Goal: Task Accomplishment & Management: Use online tool/utility

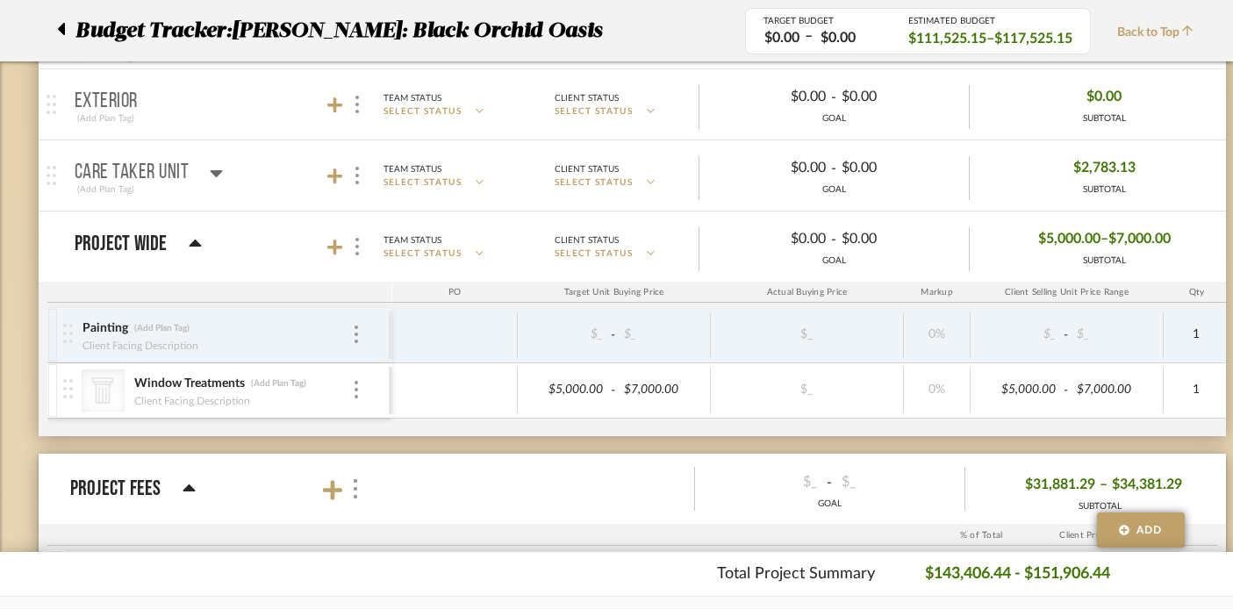
scroll to position [1642, 0]
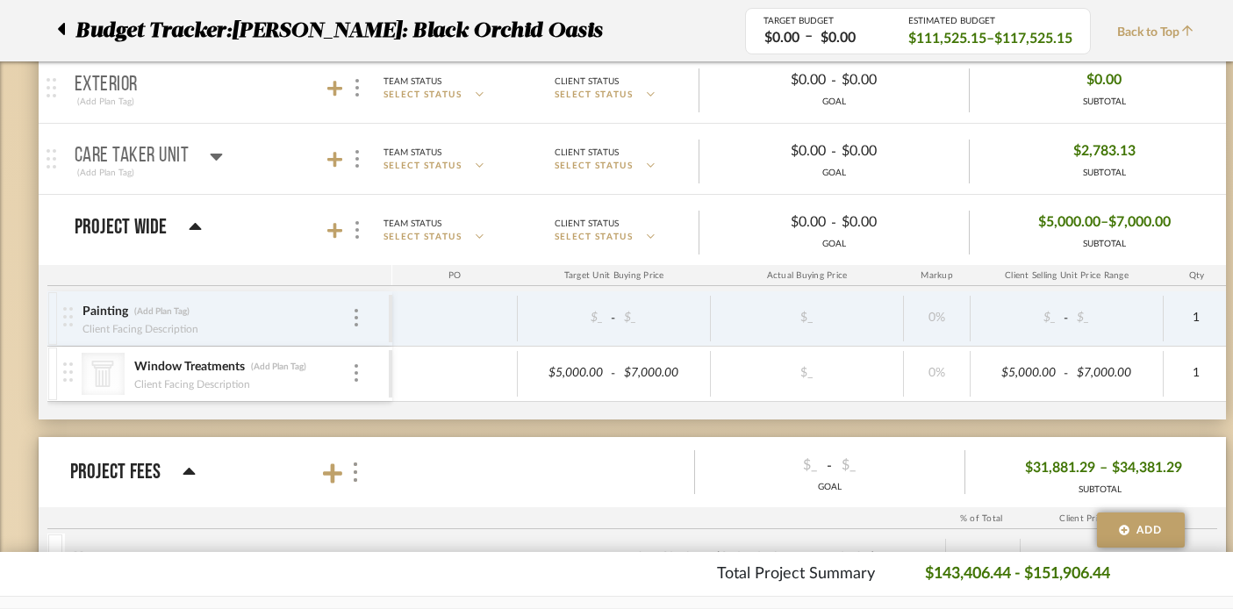
click at [211, 150] on icon at bounding box center [216, 156] width 13 height 21
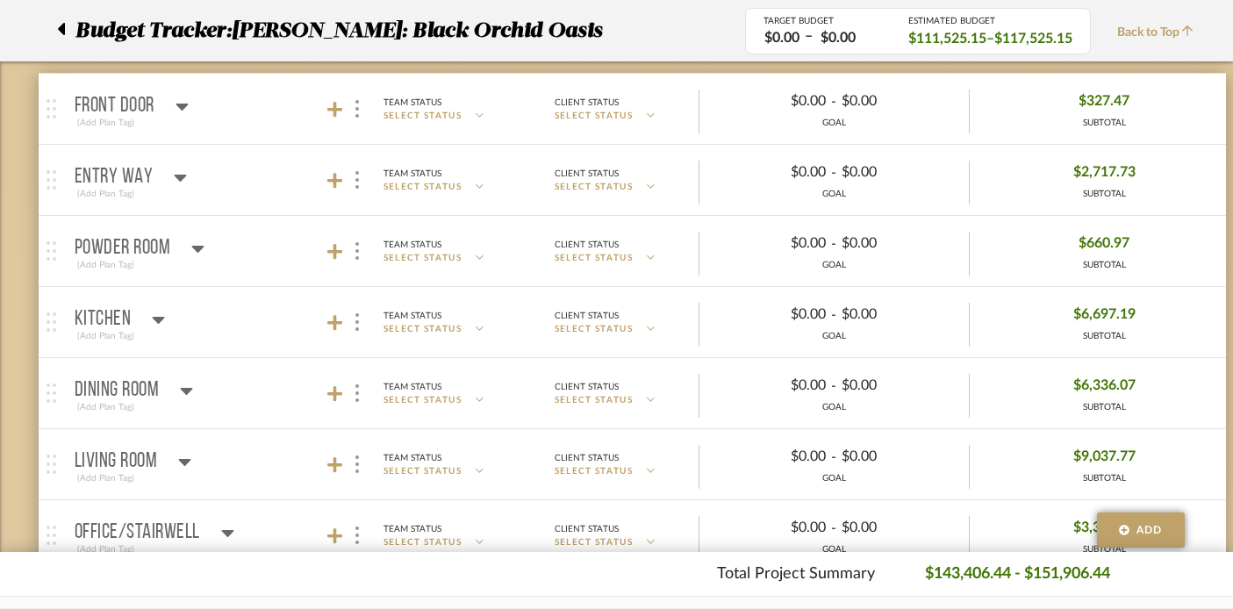
scroll to position [0, 0]
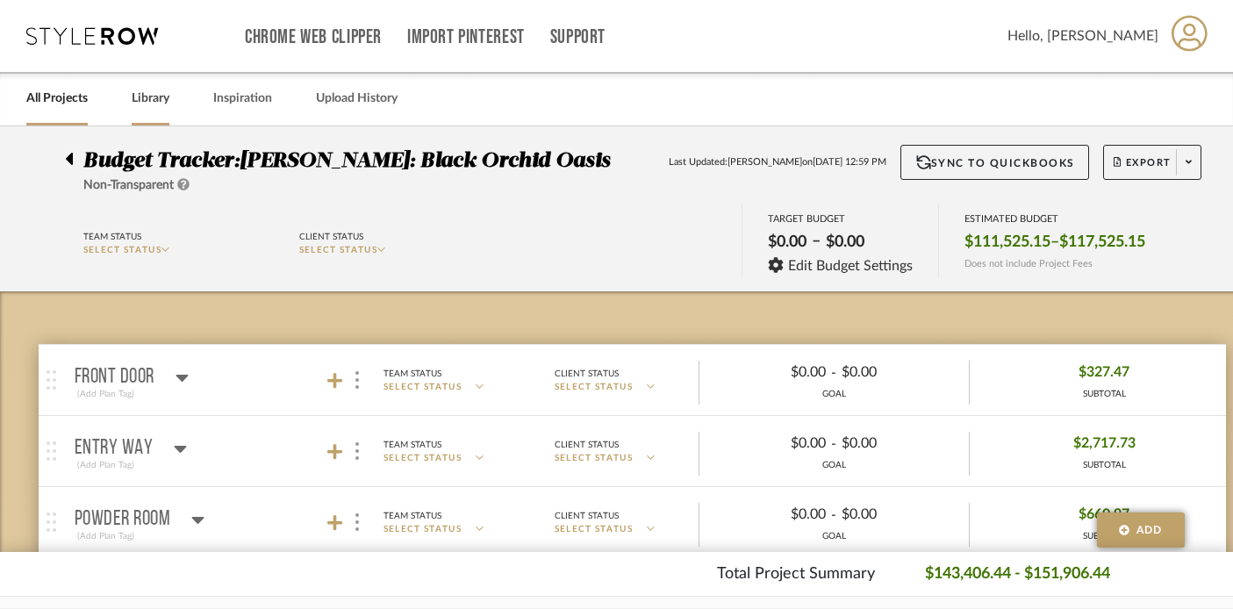
click at [160, 102] on link "Library" at bounding box center [151, 99] width 38 height 24
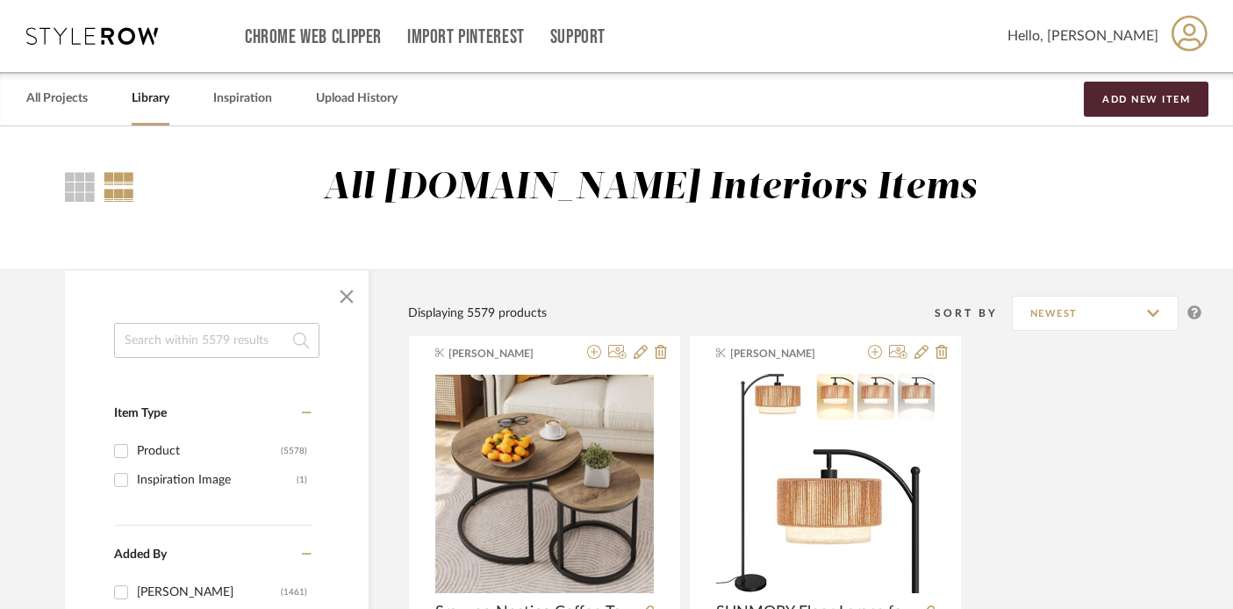
click at [243, 344] on input at bounding box center [216, 340] width 205 height 35
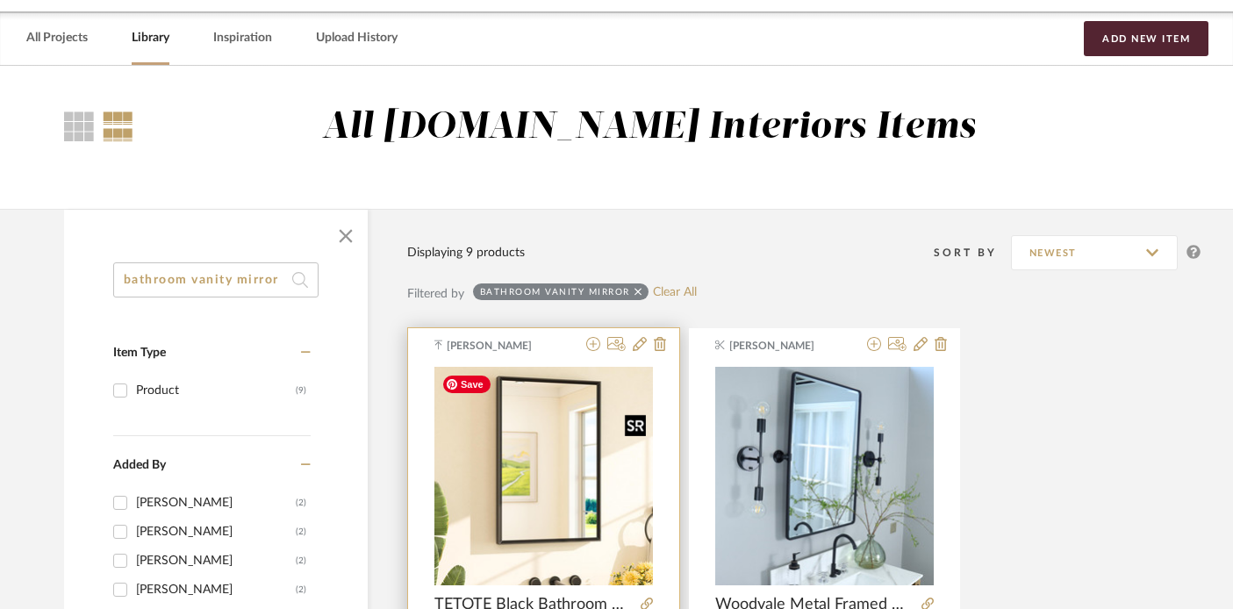
scroll to position [54, 1]
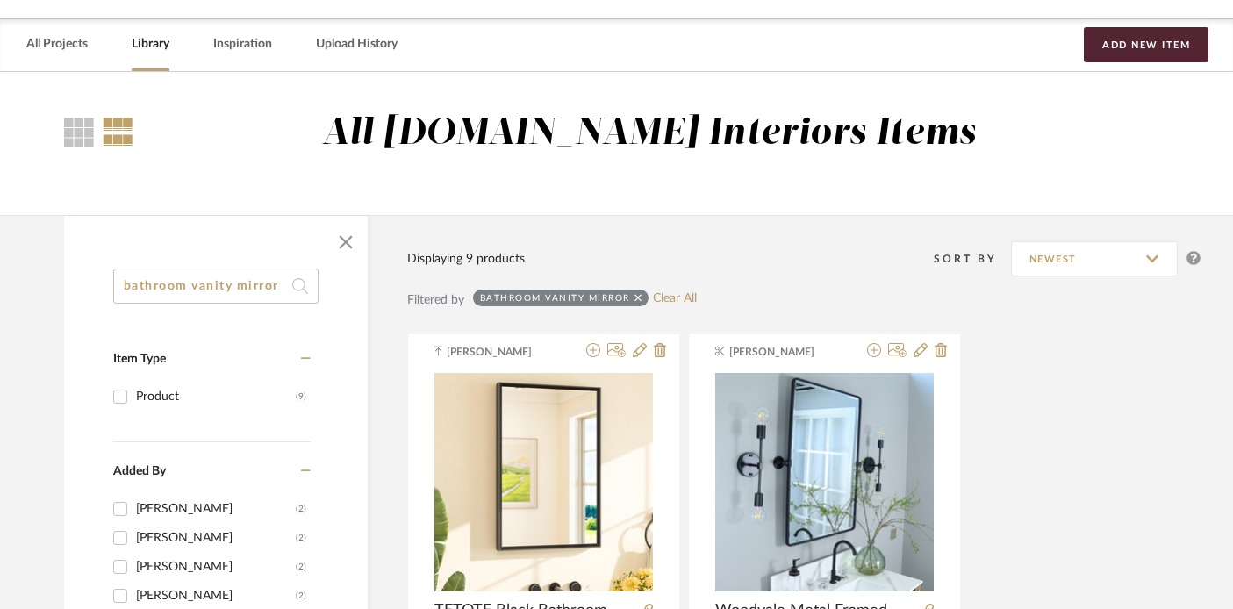
drag, startPoint x: 188, startPoint y: 288, endPoint x: 88, endPoint y: 277, distance: 100.6
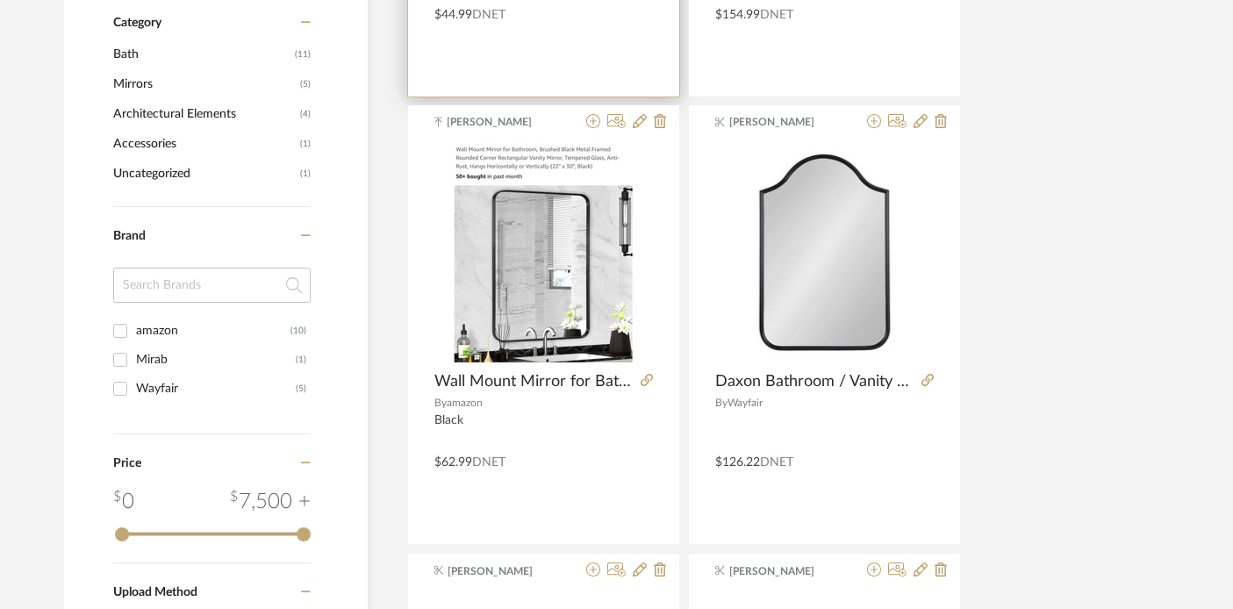
scroll to position [733, 1]
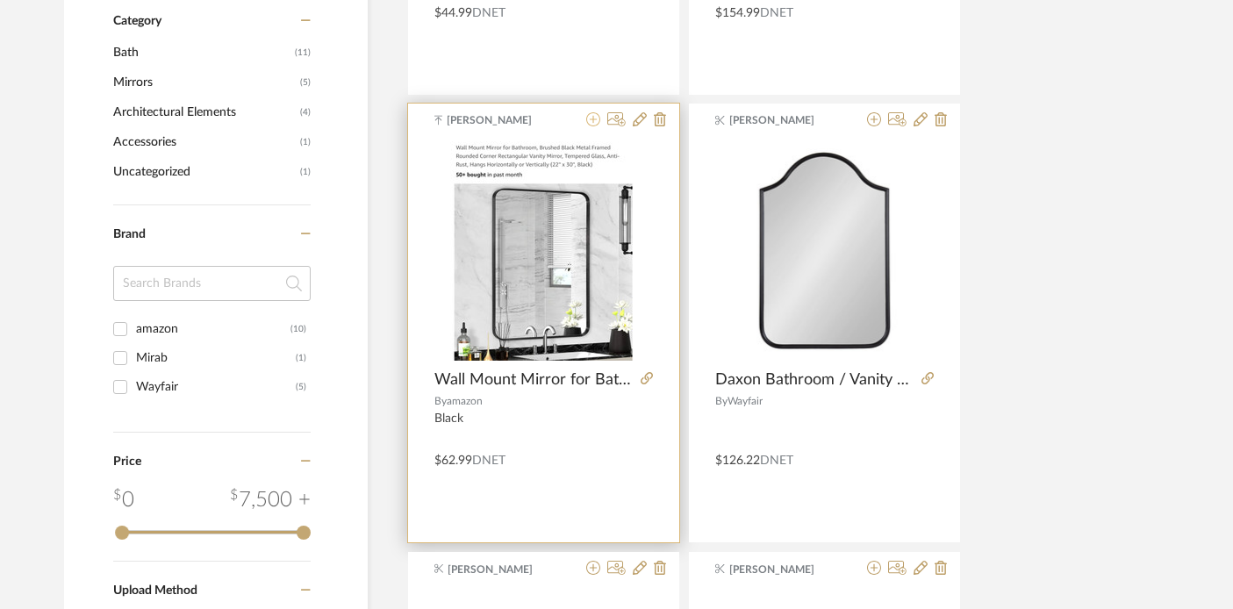
click at [590, 118] on icon at bounding box center [593, 119] width 14 height 14
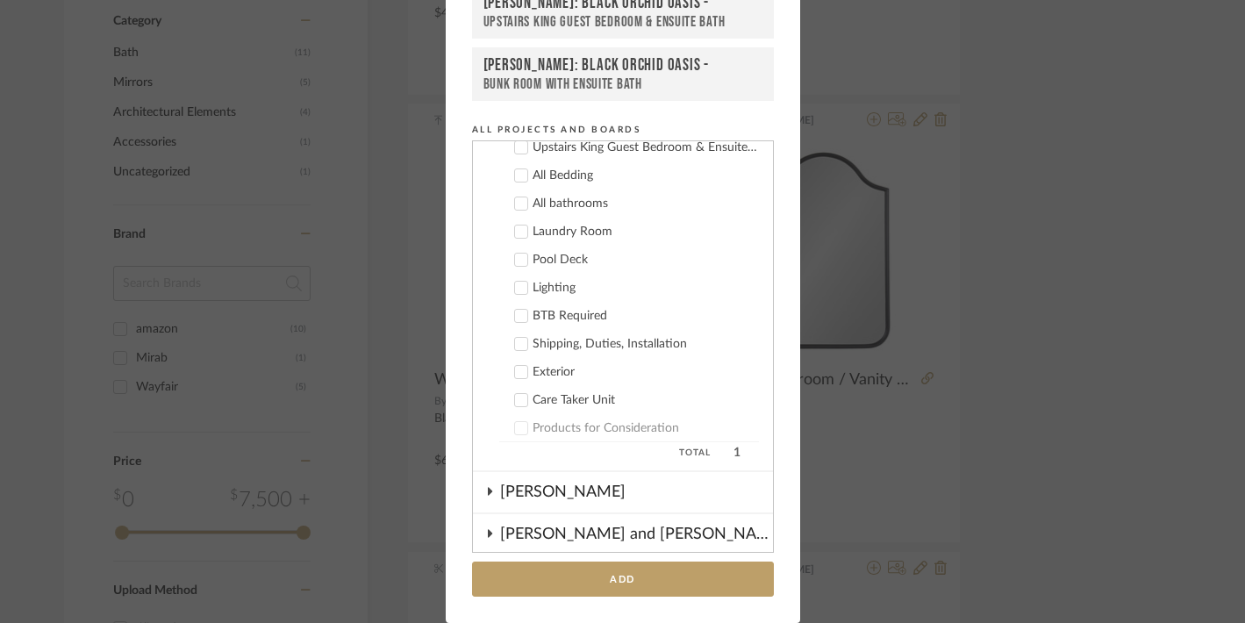
scroll to position [575, 0]
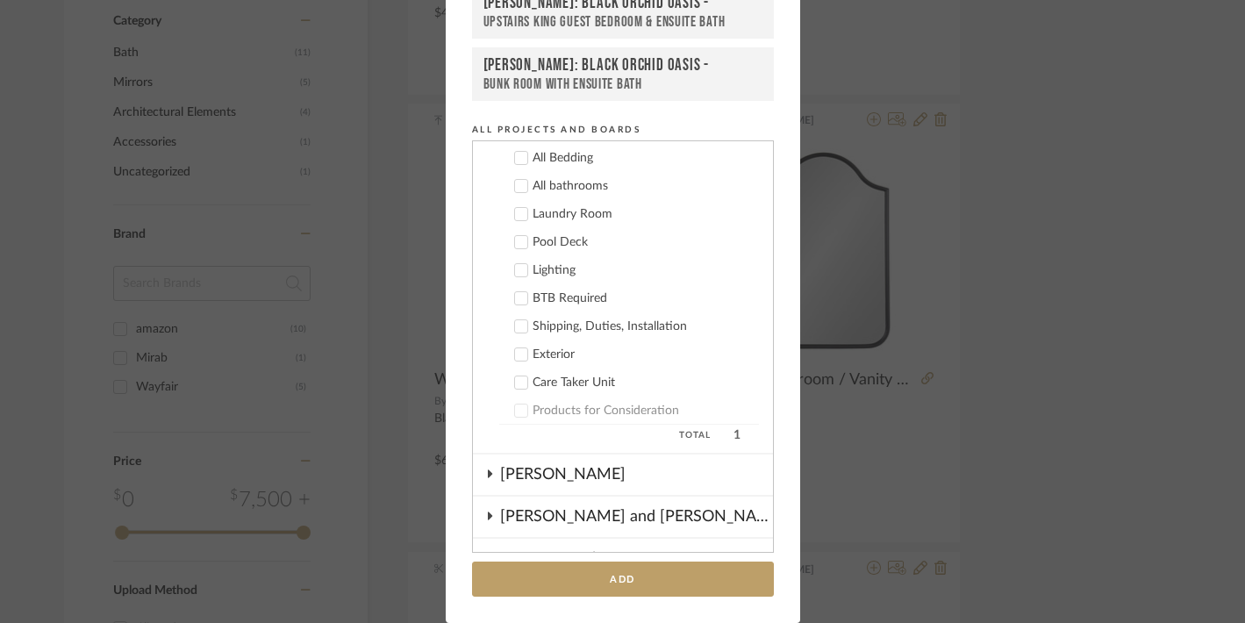
click at [515, 383] on icon at bounding box center [520, 383] width 11 height 9
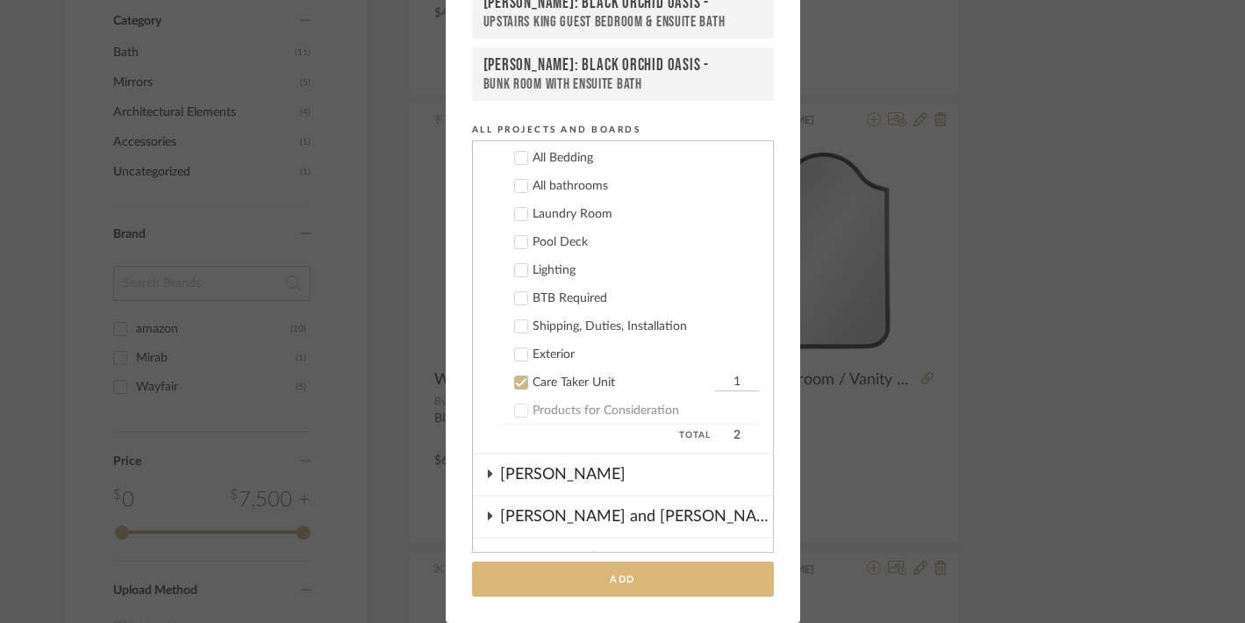
click at [598, 582] on button "Add" at bounding box center [623, 580] width 302 height 36
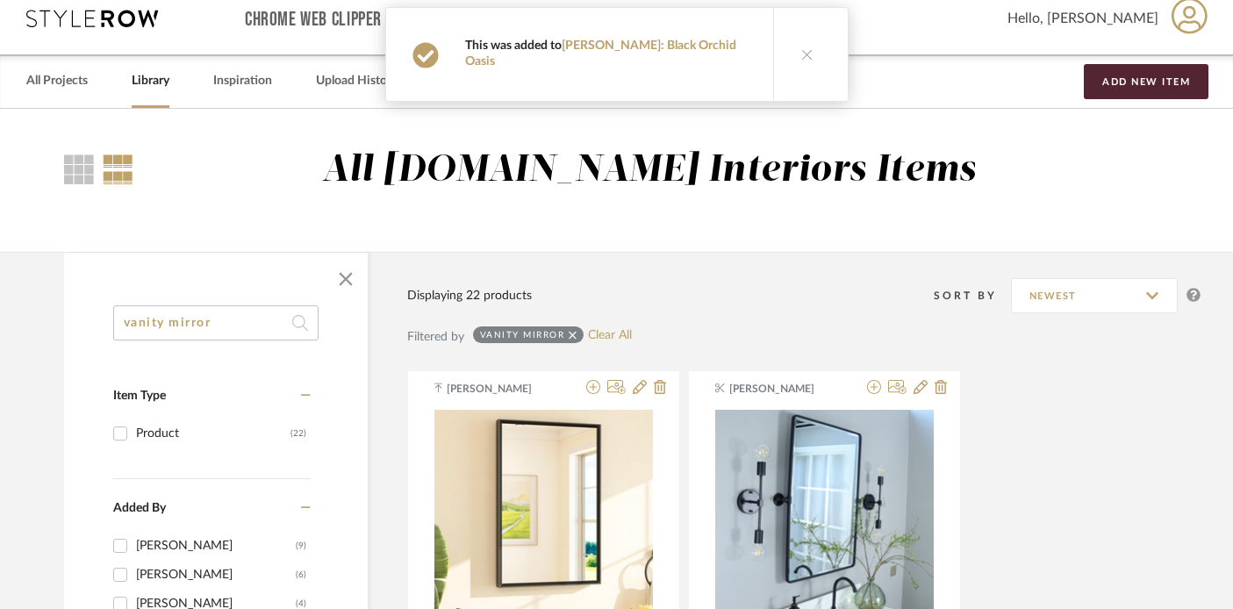
scroll to position [0, 1]
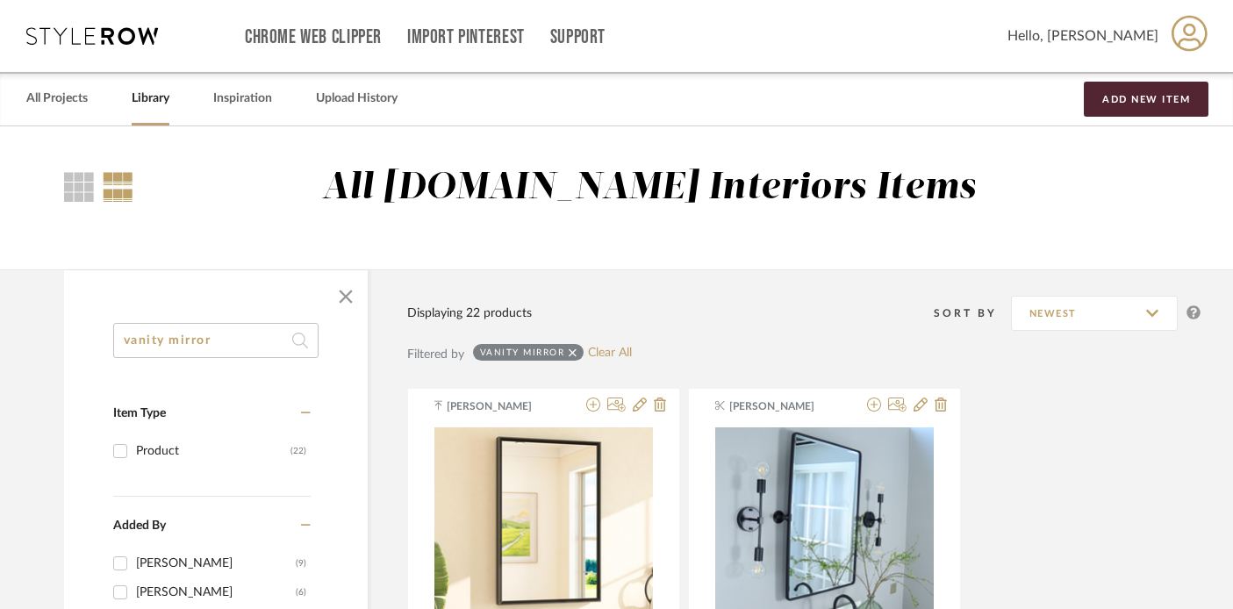
drag, startPoint x: 240, startPoint y: 347, endPoint x: 125, endPoint y: 329, distance: 117.3
click at [125, 329] on input "vanity mirror" at bounding box center [215, 340] width 205 height 35
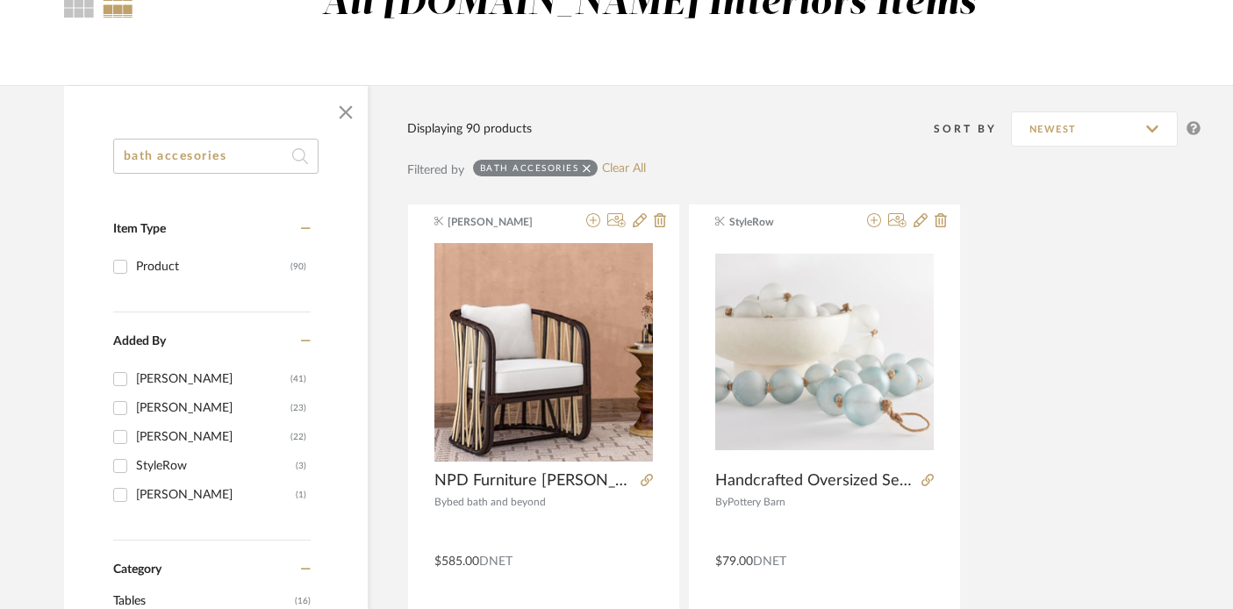
scroll to position [0, 1]
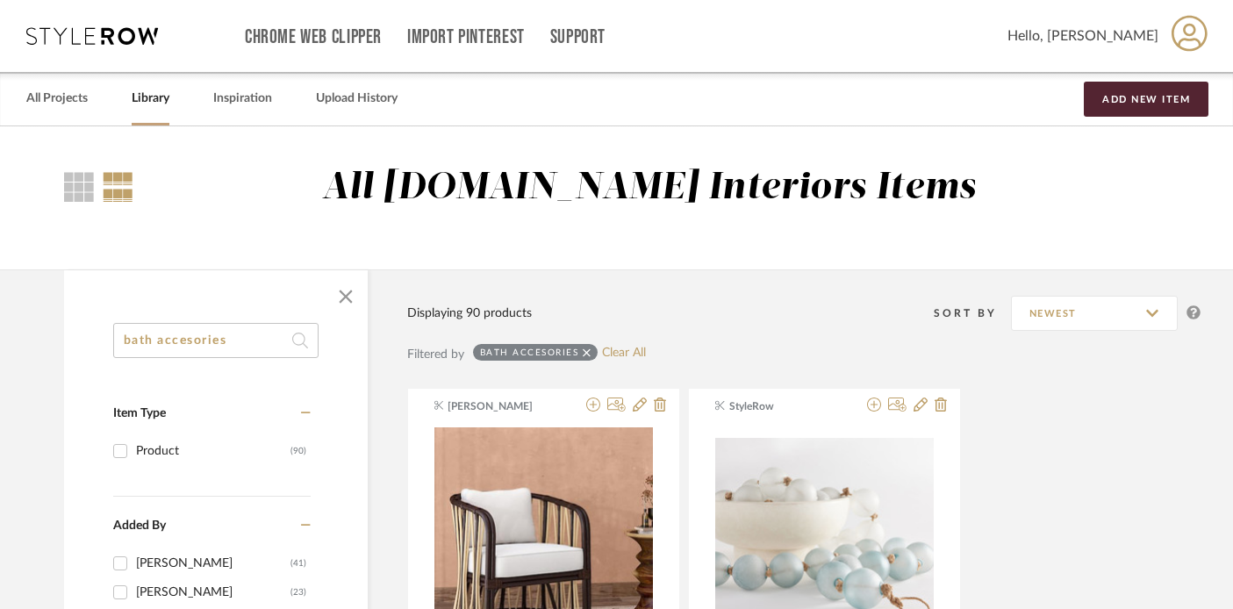
click at [230, 342] on input "bath accesories" at bounding box center [215, 340] width 205 height 35
type input "bath"
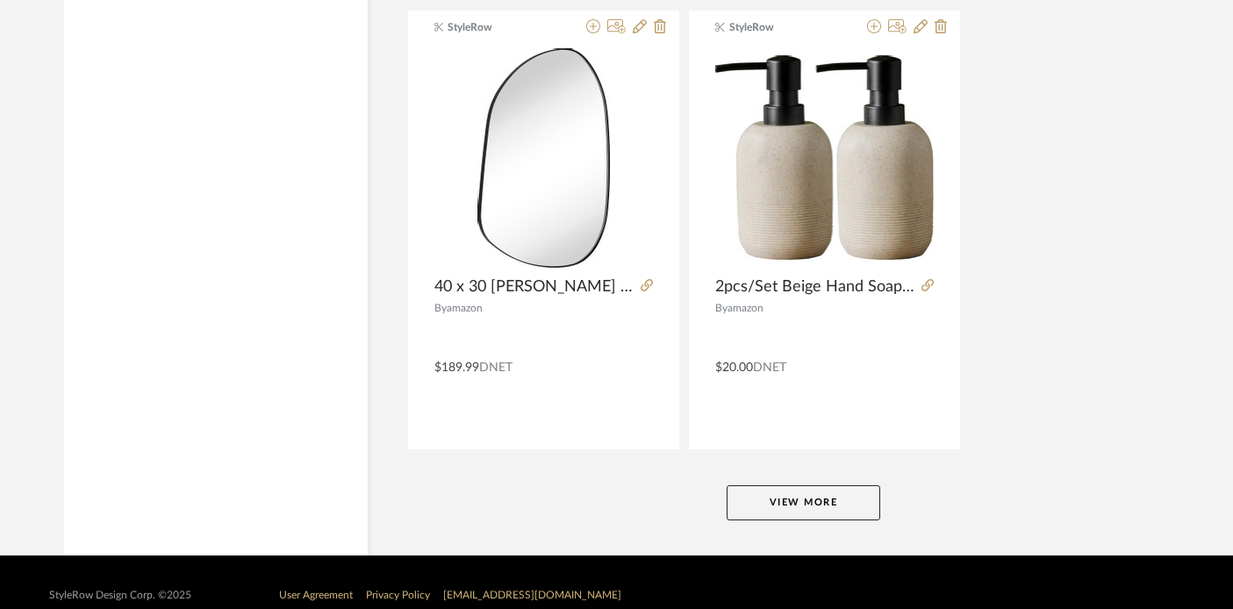
scroll to position [8032, 1]
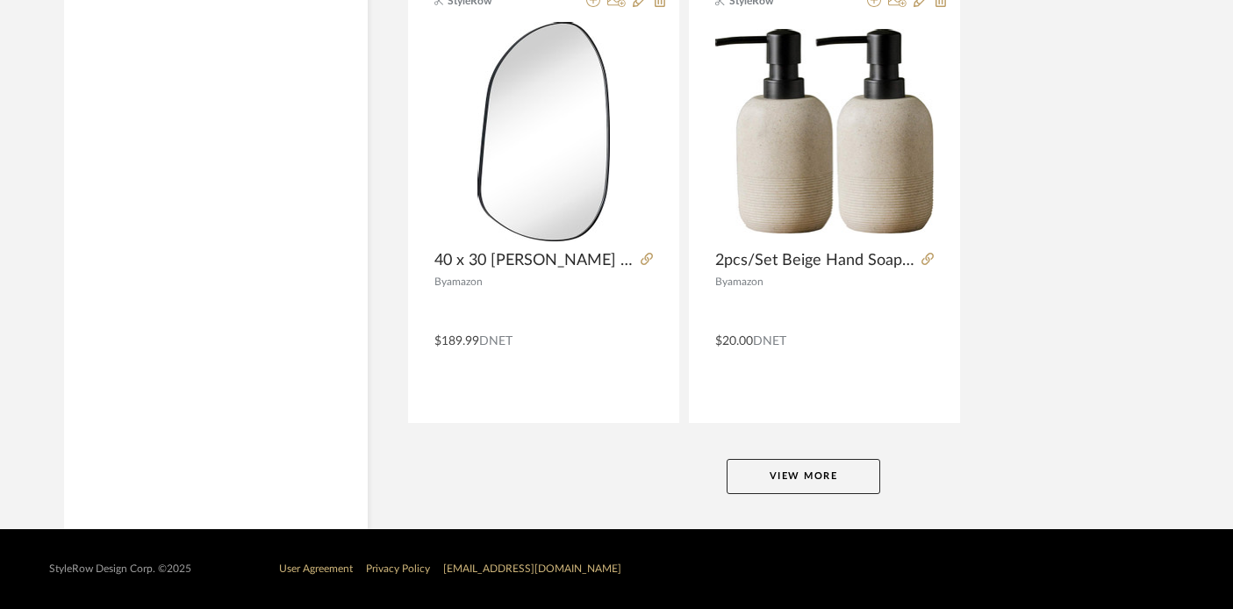
click at [765, 476] on button "View More" at bounding box center [803, 476] width 154 height 35
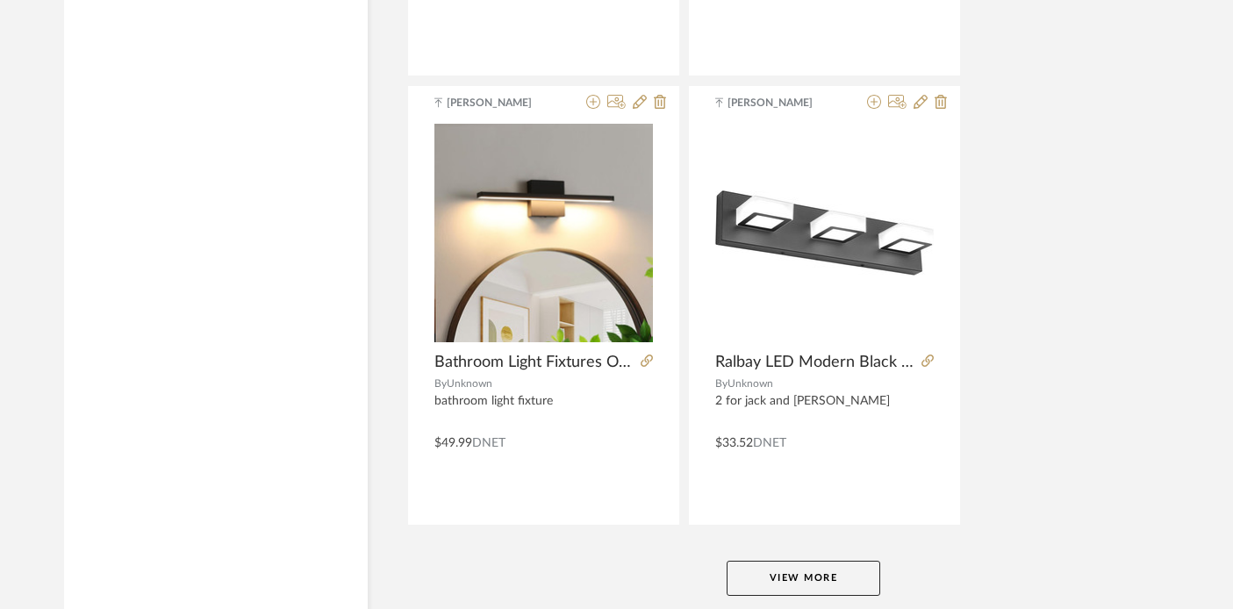
scroll to position [16110, 1]
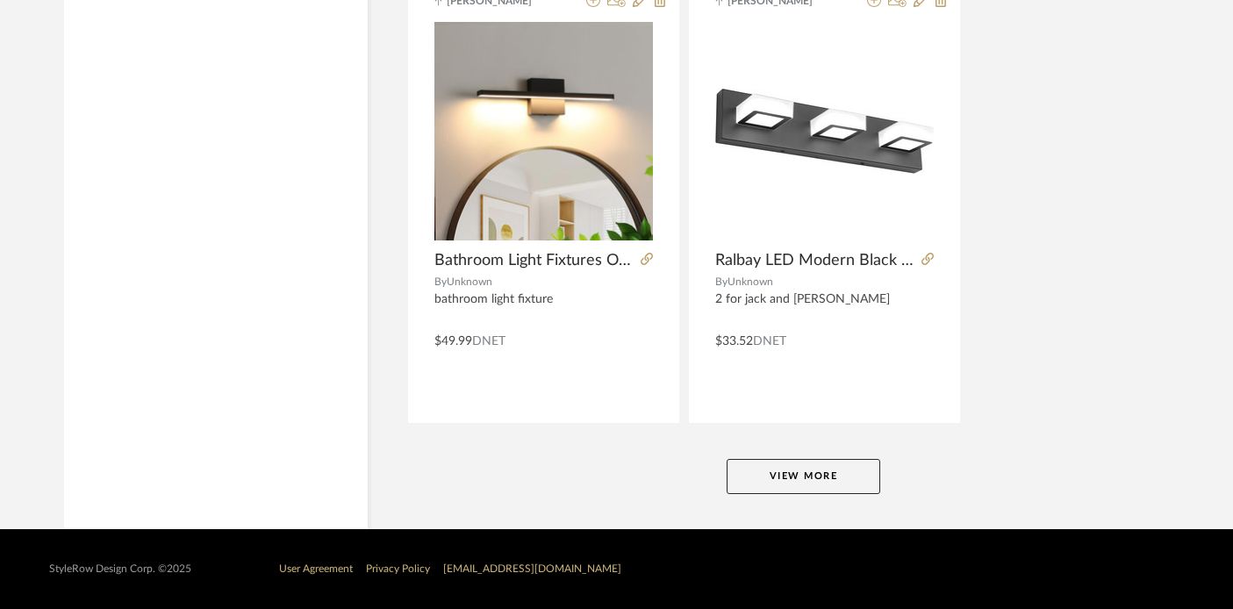
click at [811, 473] on button "View More" at bounding box center [803, 476] width 154 height 35
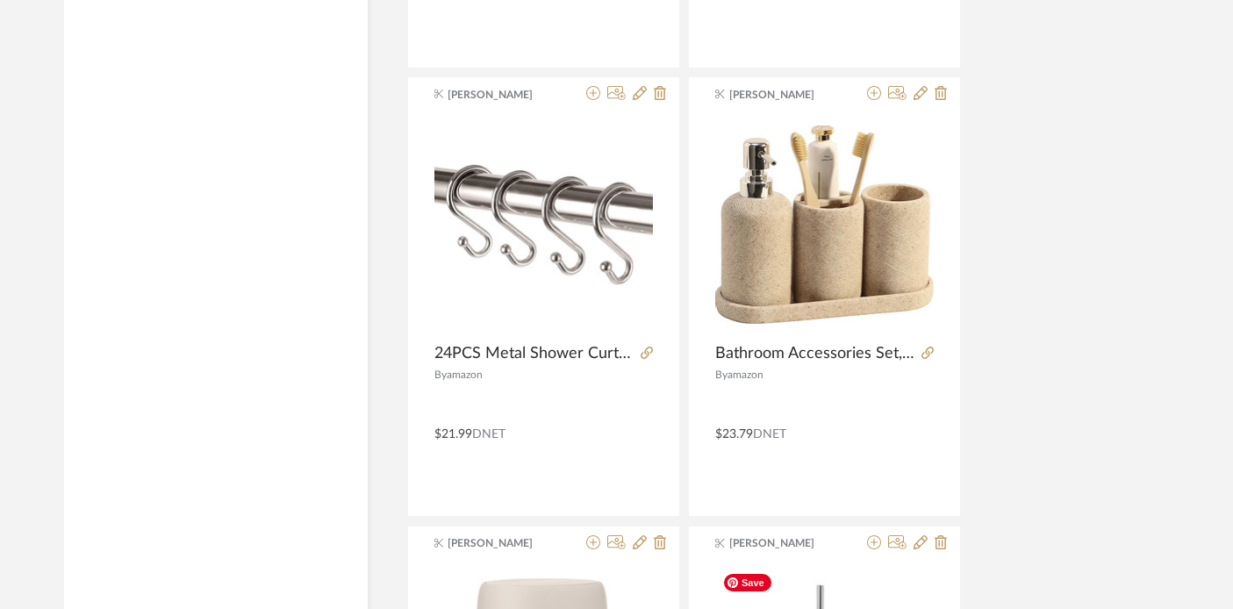
scroll to position [21761, 1]
